Goal: Task Accomplishment & Management: Complete application form

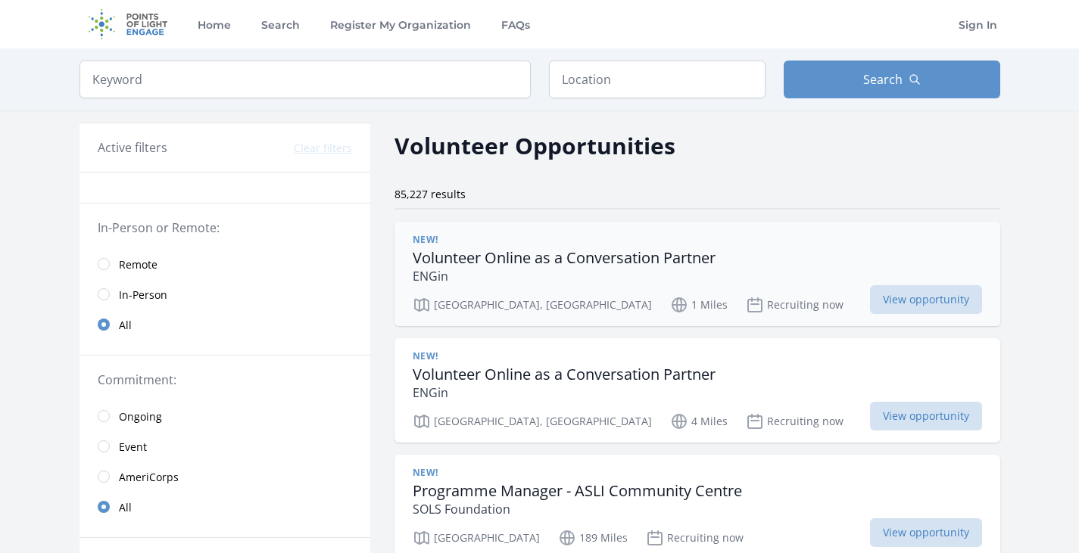
click at [637, 259] on h3 "Volunteer Online as a Conversation Partner" at bounding box center [564, 258] width 303 height 18
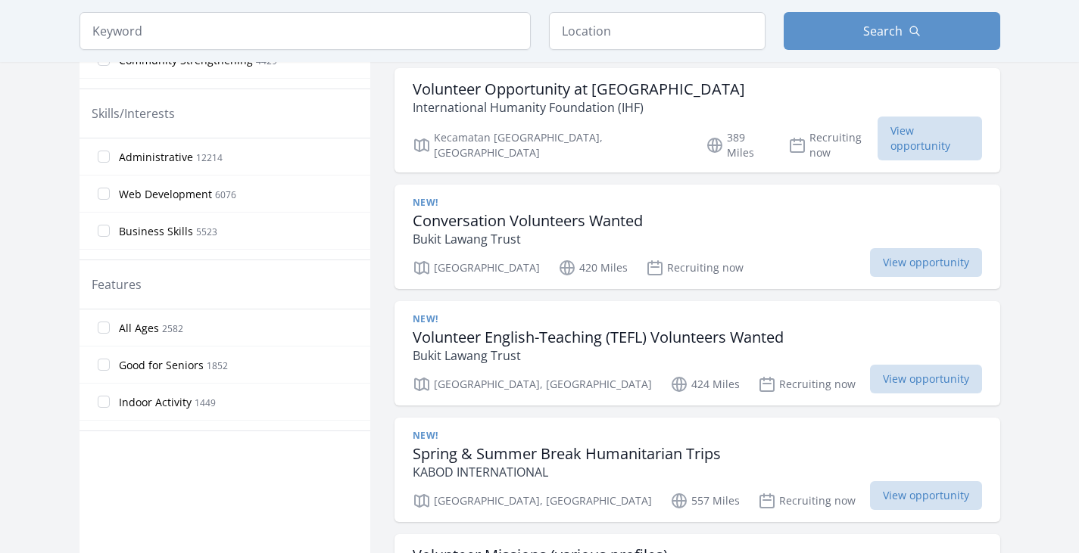
scroll to position [621, 0]
click at [930, 364] on span "View opportunity" at bounding box center [926, 378] width 112 height 29
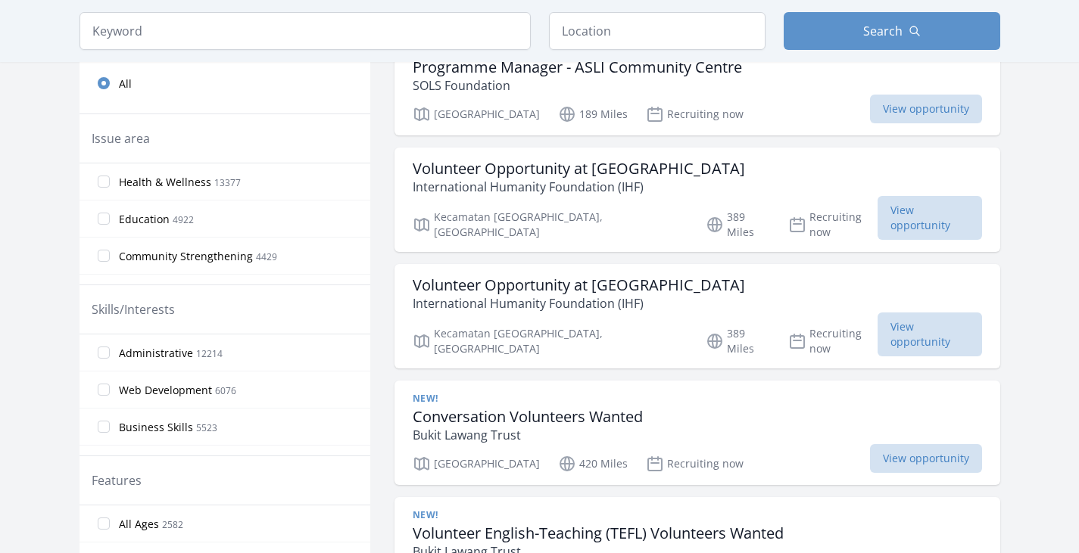
scroll to position [0, 0]
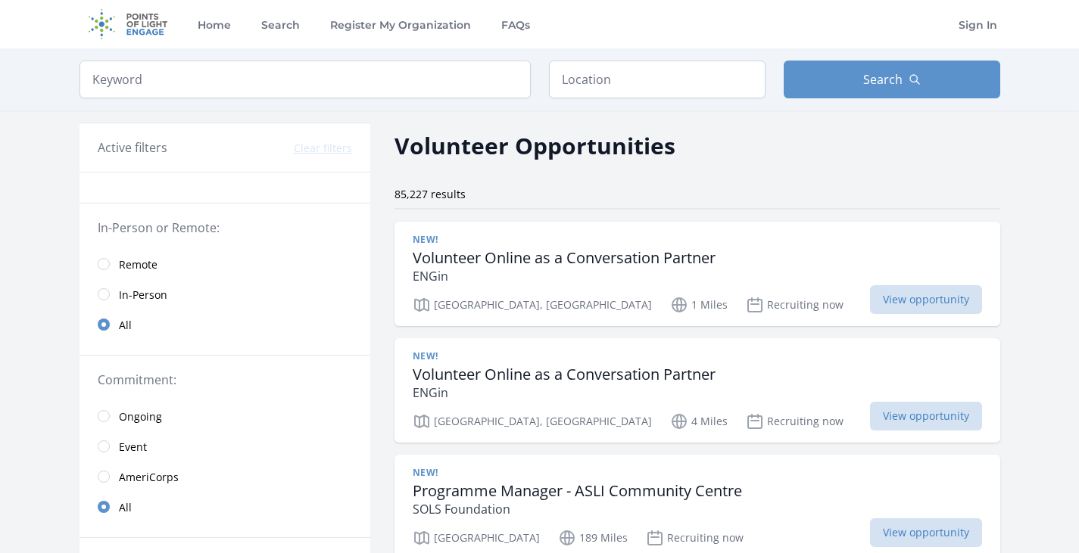
click at [114, 260] on link "Remote" at bounding box center [224, 264] width 291 height 30
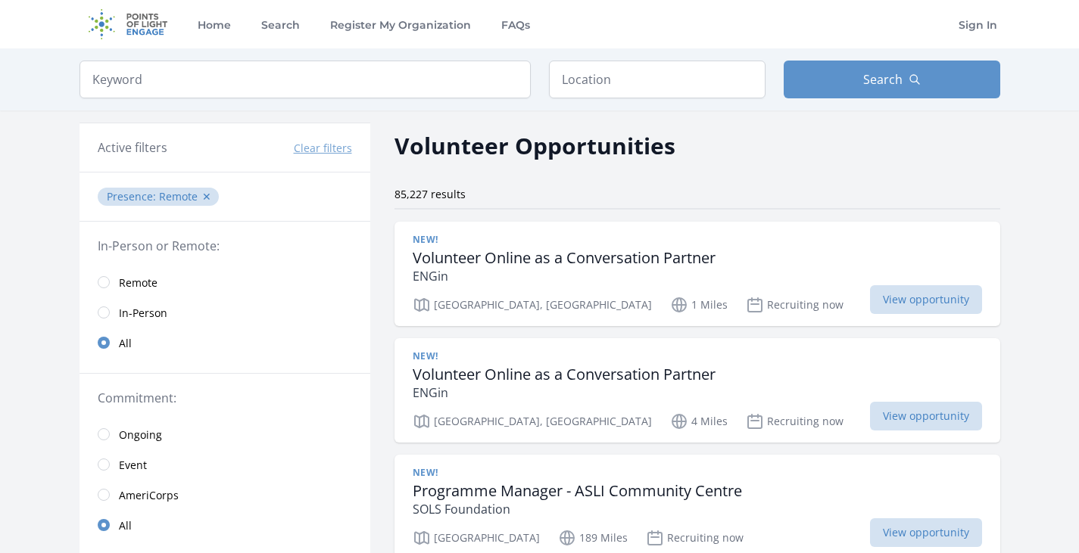
click at [856, 101] on div "Keyword Location Search" at bounding box center [539, 79] width 969 height 62
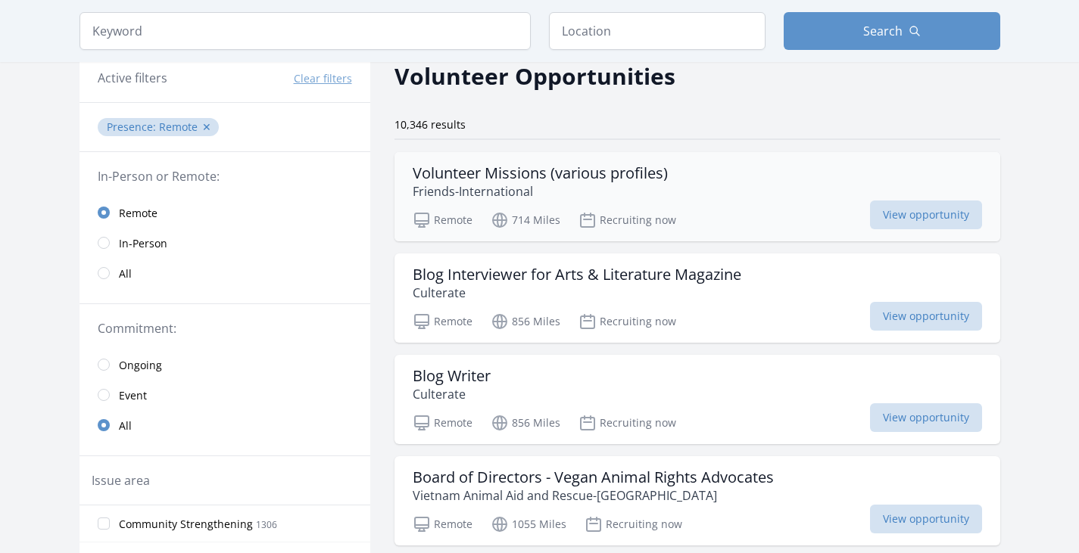
scroll to position [73, 0]
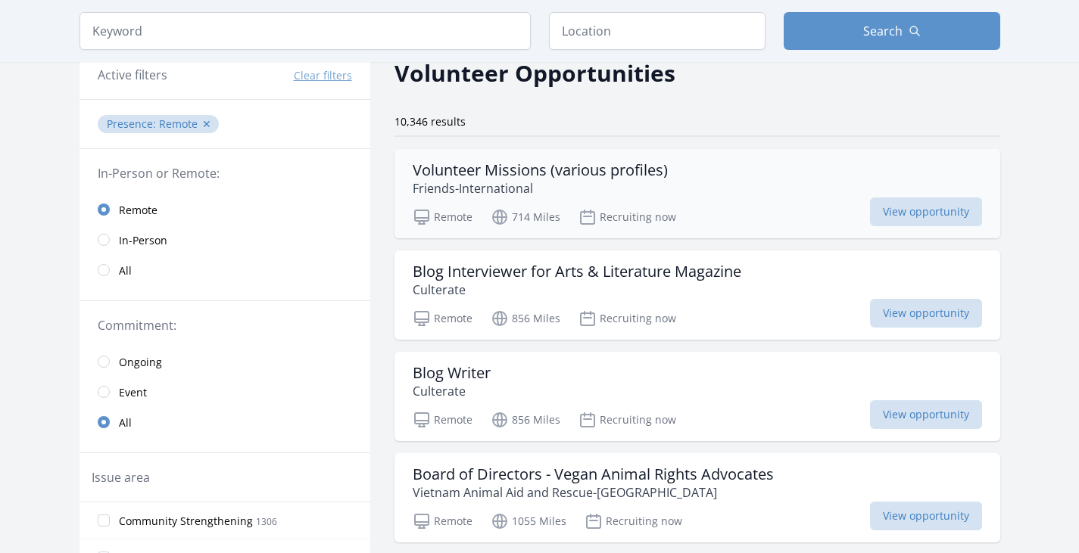
click at [644, 176] on h3 "Volunteer Missions (various profiles)" at bounding box center [540, 170] width 255 height 18
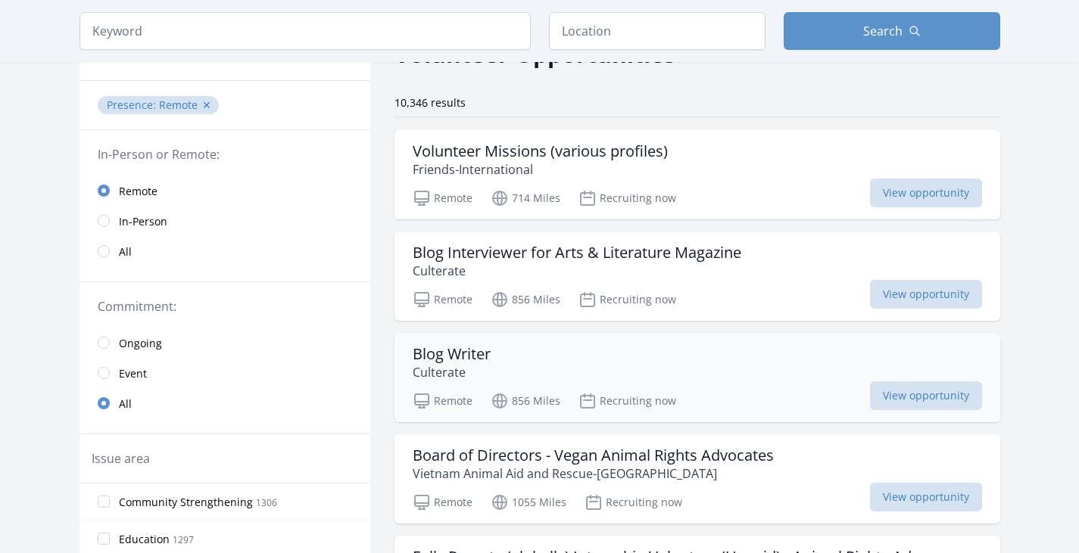
scroll to position [91, 0]
click at [906, 200] on span "View opportunity" at bounding box center [926, 193] width 112 height 29
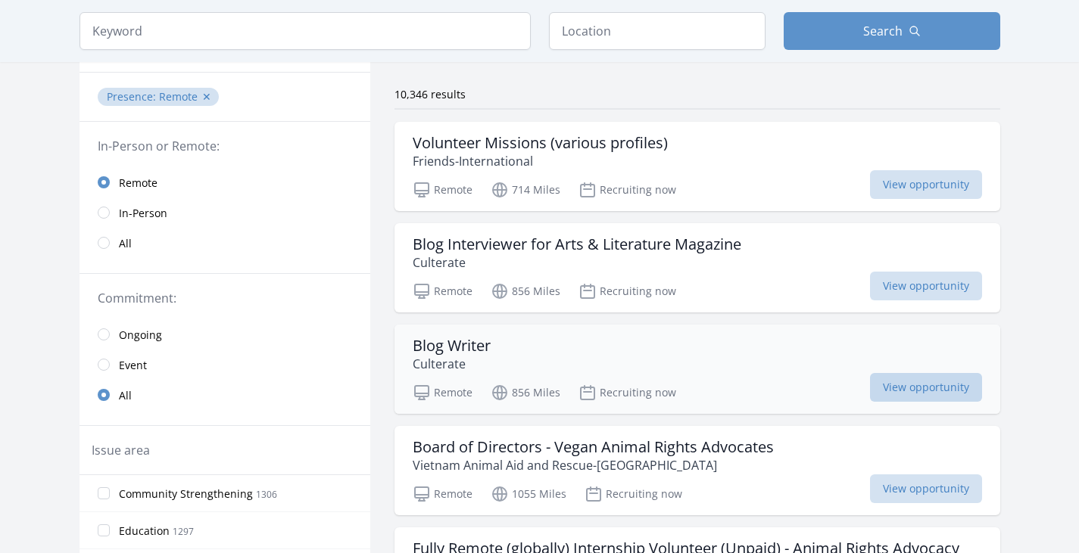
scroll to position [99, 0]
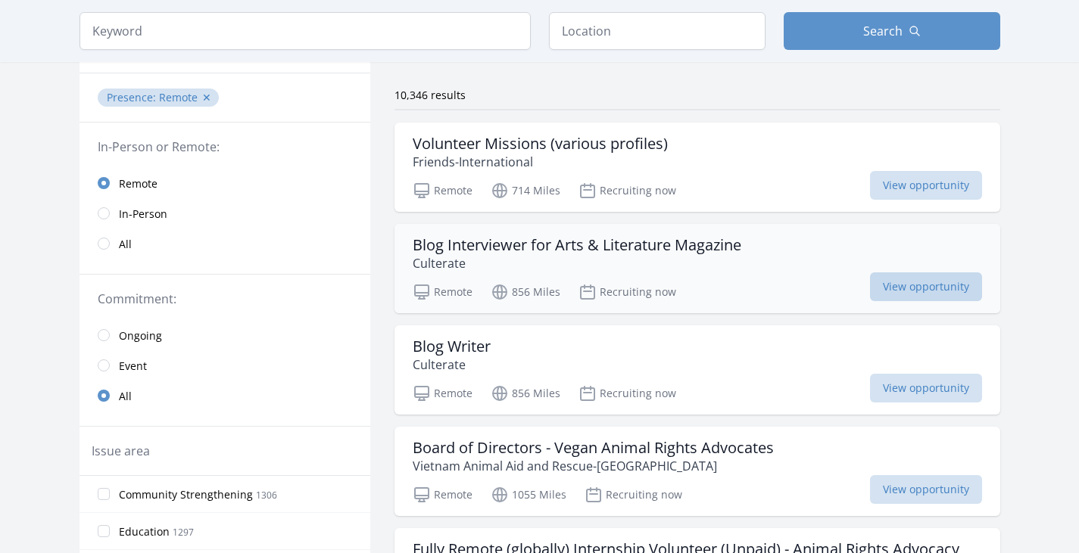
click at [903, 277] on span "View opportunity" at bounding box center [926, 287] width 112 height 29
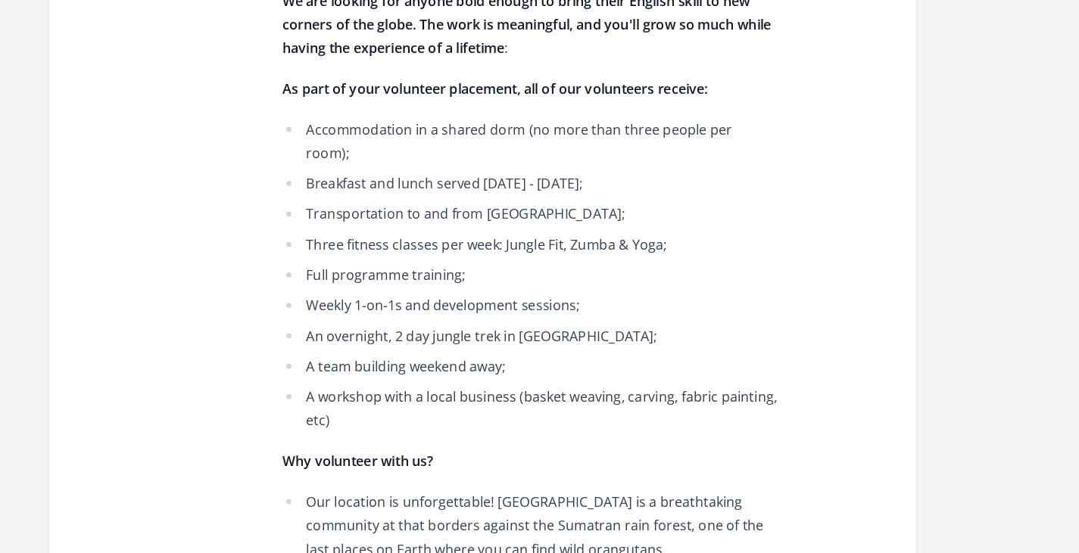
scroll to position [936, 0]
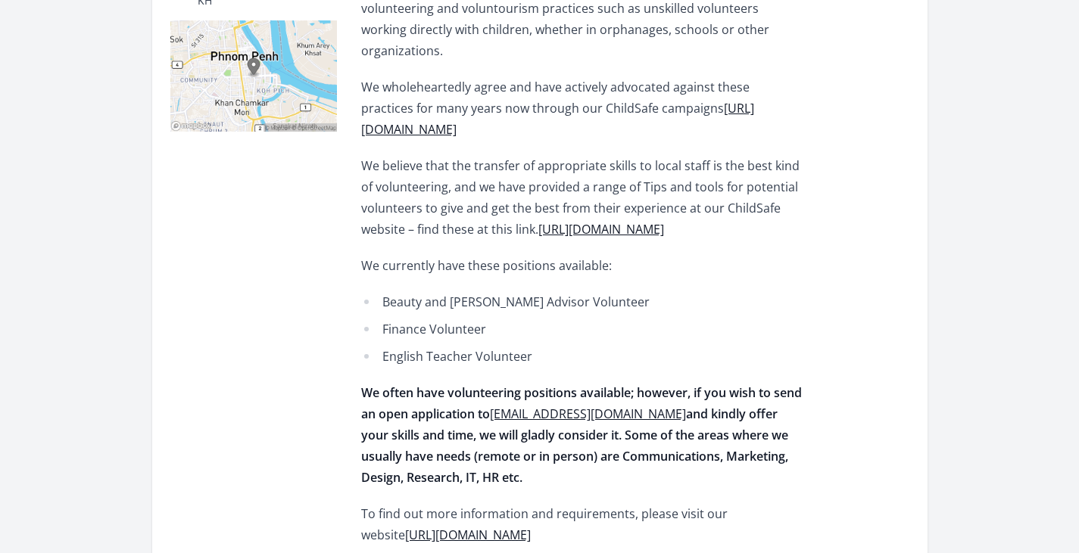
scroll to position [423, 0]
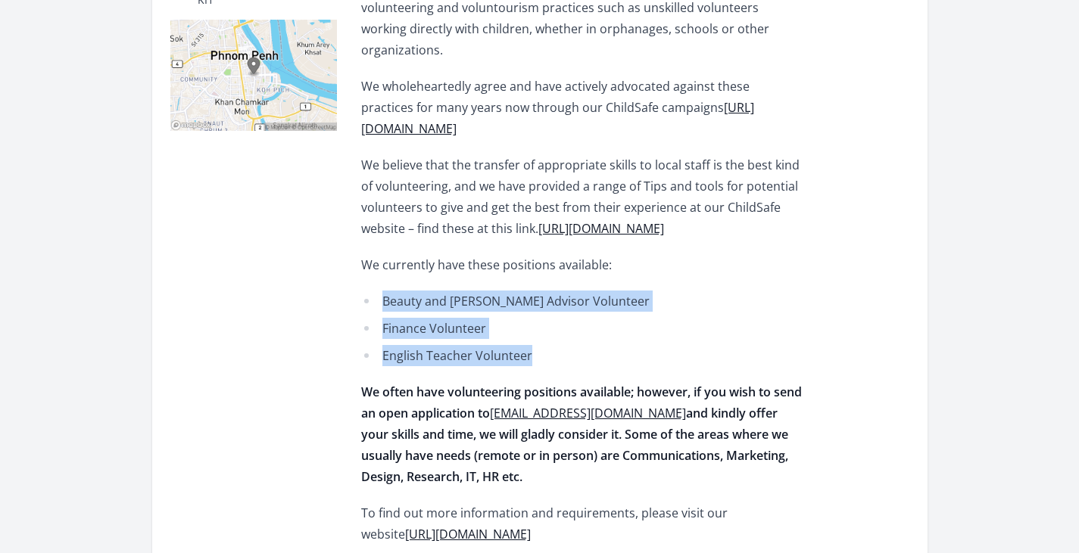
drag, startPoint x: 374, startPoint y: 276, endPoint x: 569, endPoint y: 327, distance: 201.3
click at [569, 327] on ul "Beauty and Barber Advisor Volunteer Finance Volunteer English Teacher Volunteer" at bounding box center [582, 329] width 443 height 76
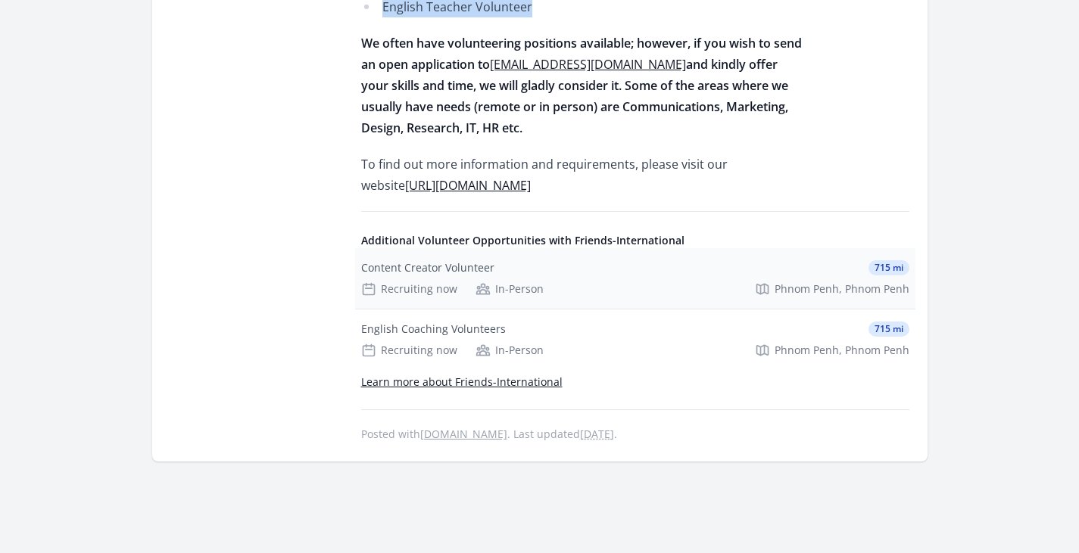
scroll to position [775, 0]
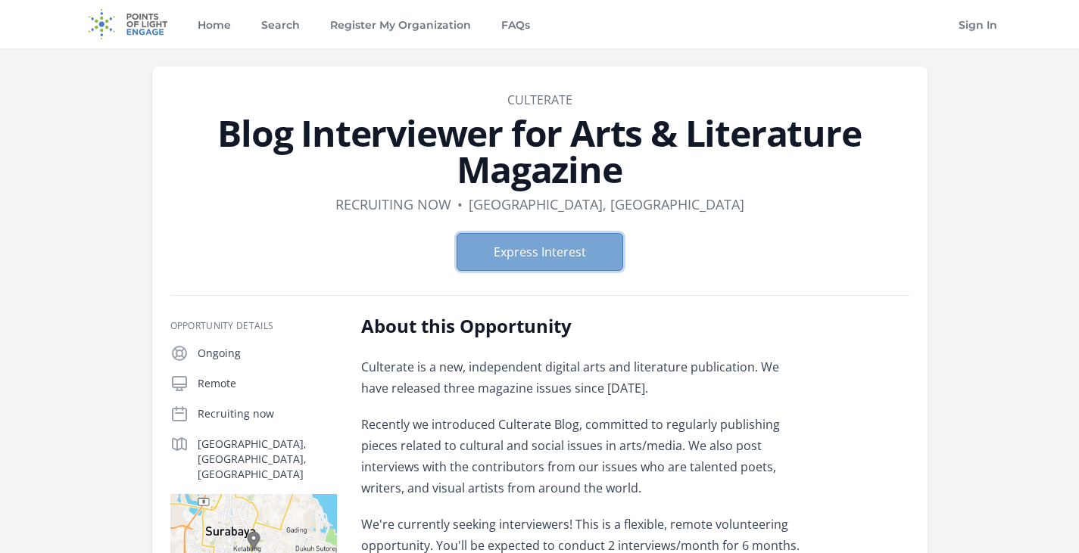
click at [581, 261] on button "Express Interest" at bounding box center [540, 252] width 167 height 38
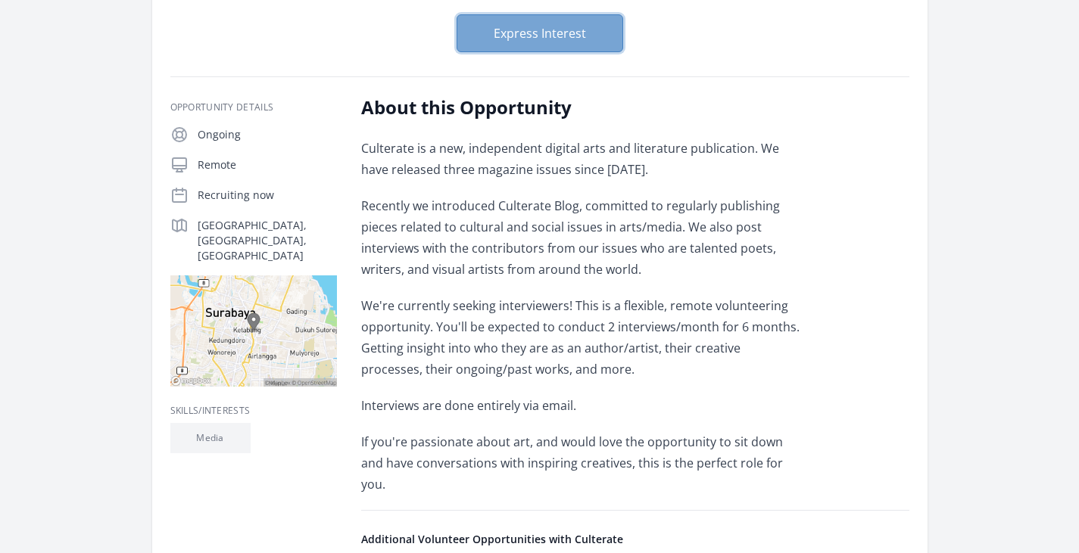
scroll to position [220, 0]
click at [289, 68] on article "Organization Culterate Blog Interviewer for Arts & Literature Magazine Duration…" at bounding box center [539, 273] width 775 height 852
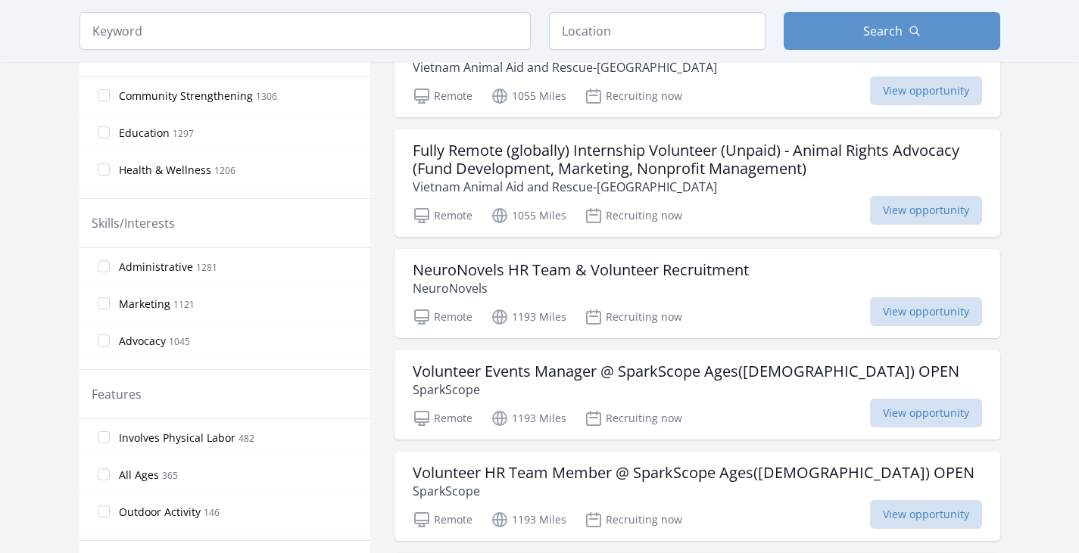
scroll to position [497, 0]
click at [528, 170] on h3 "Fully Remote (globally) Internship Volunteer (Unpaid) - Animal Rights Advocacy …" at bounding box center [697, 160] width 569 height 36
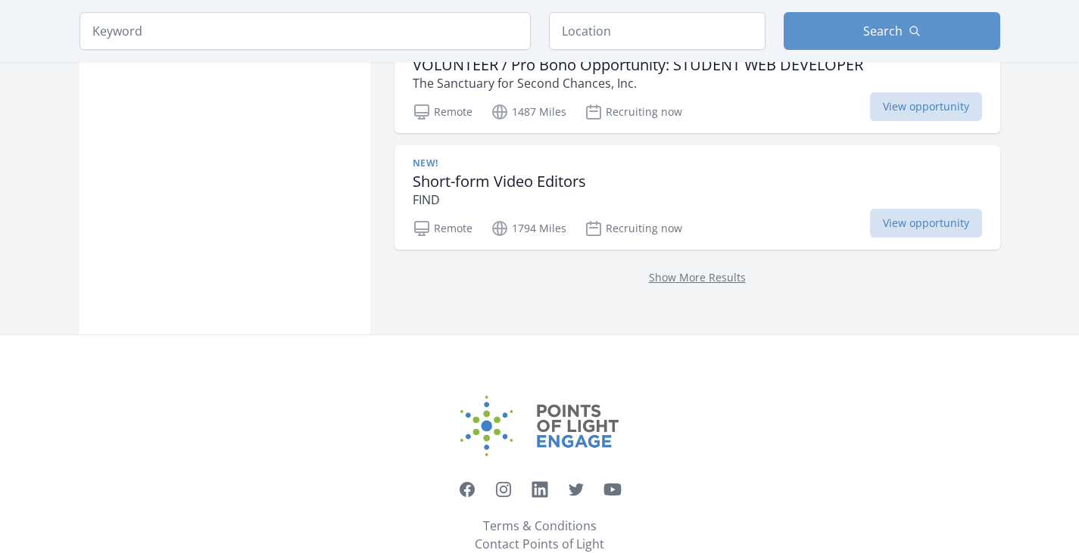
scroll to position [2058, 0]
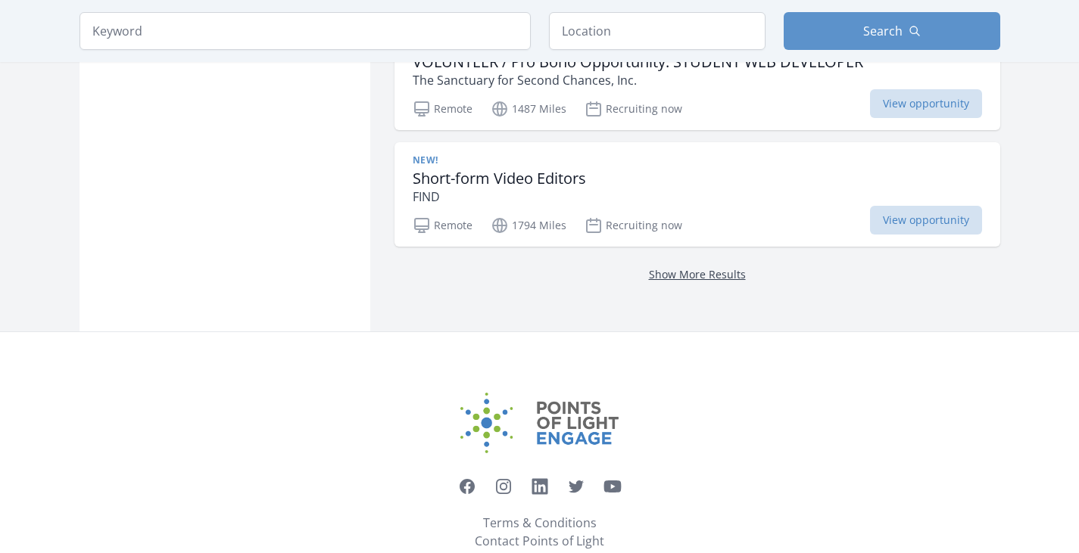
click at [700, 267] on link "Show More Results" at bounding box center [697, 274] width 97 height 14
click at [694, 267] on link "Show More Results" at bounding box center [697, 274] width 97 height 14
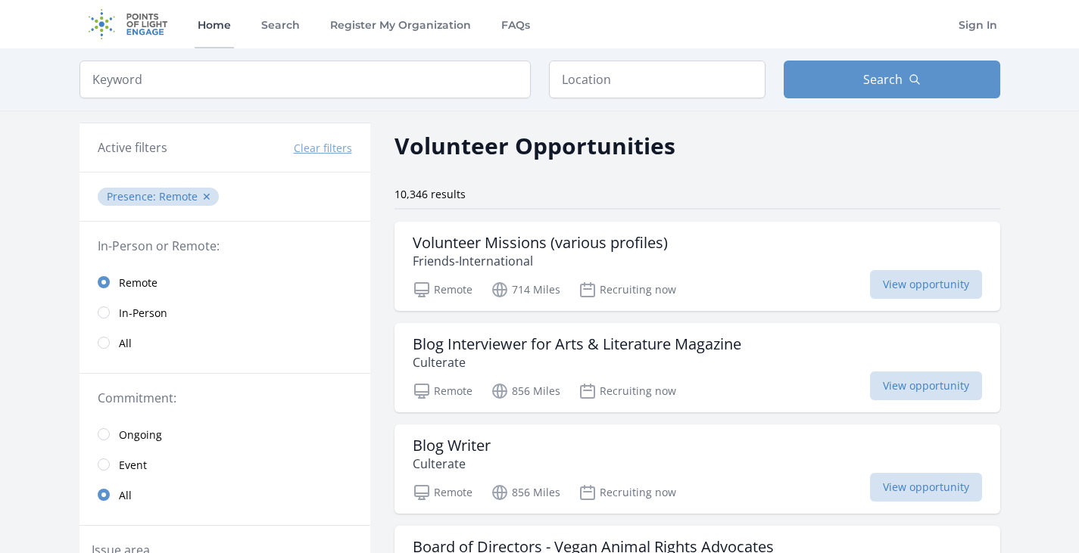
scroll to position [2058, 0]
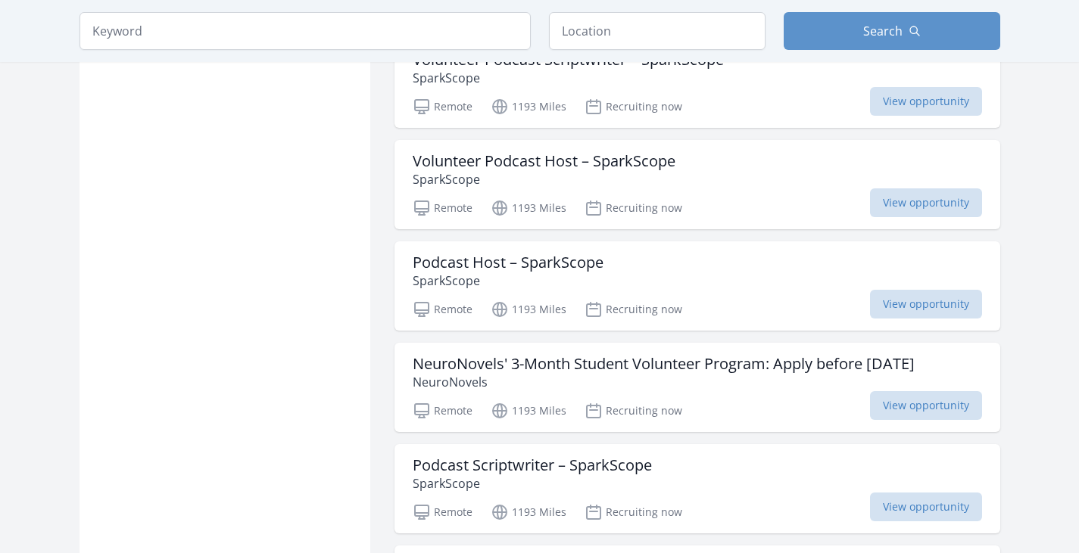
scroll to position [1772, 0]
